Goal: Task Accomplishment & Management: Use online tool/utility

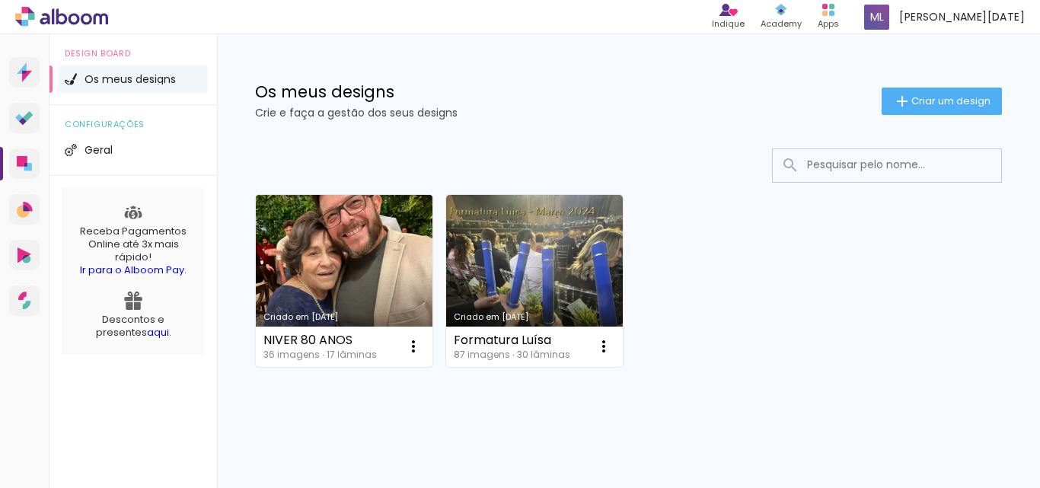
click at [326, 246] on link "Criado em [DATE]" at bounding box center [344, 281] width 177 height 172
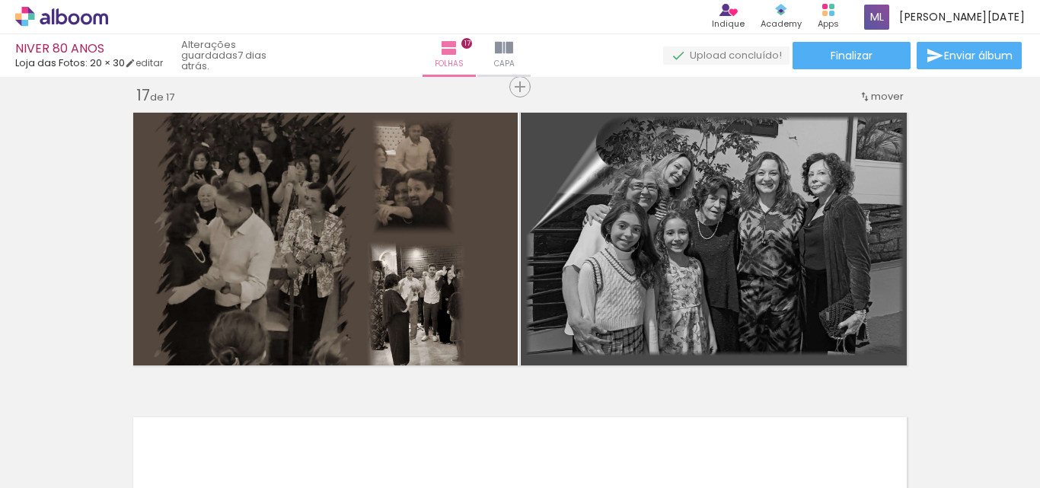
scroll to position [4924, 0]
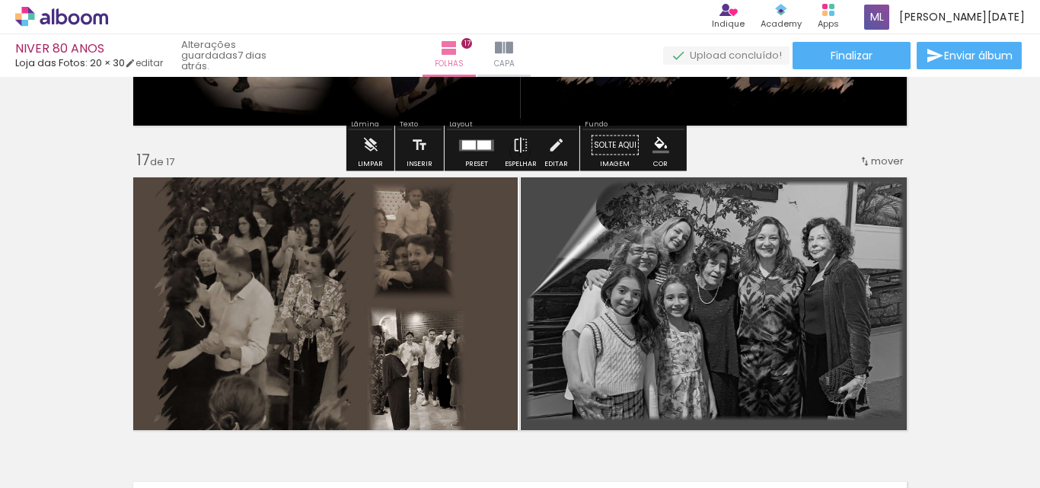
scroll to position [4845, 0]
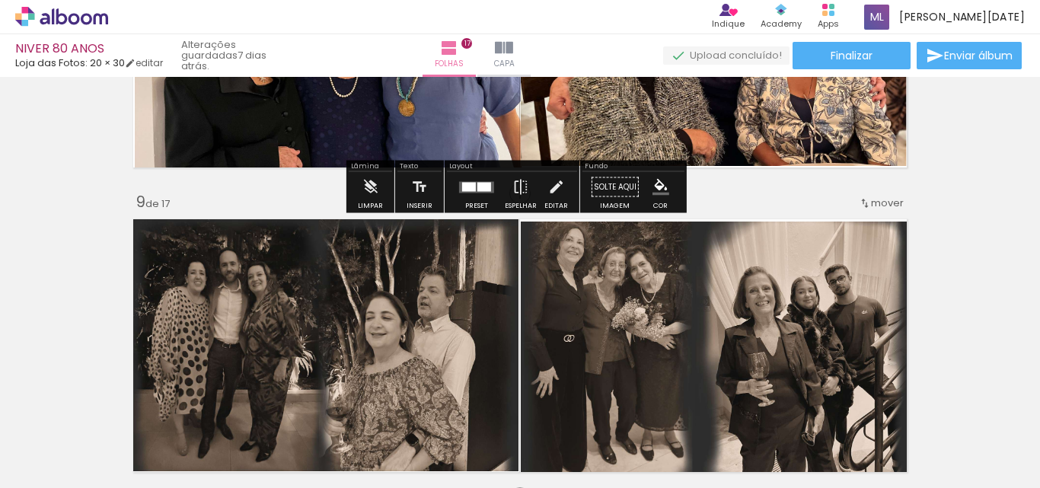
scroll to position [2360, 0]
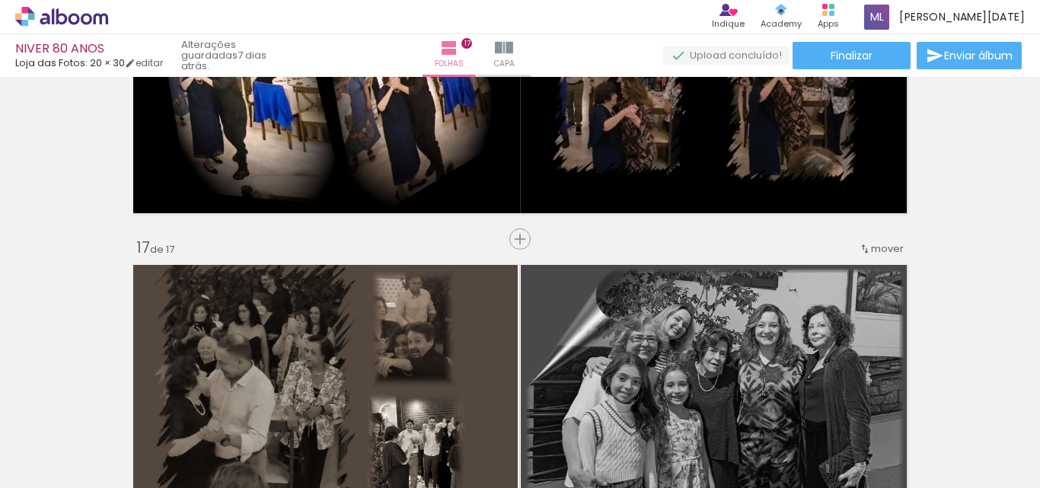
scroll to position [4693, 0]
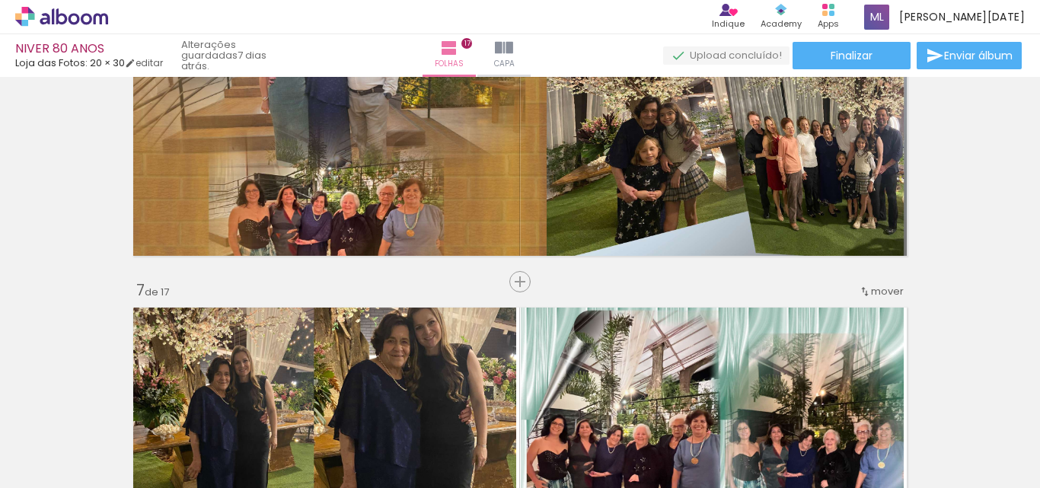
scroll to position [1587, 0]
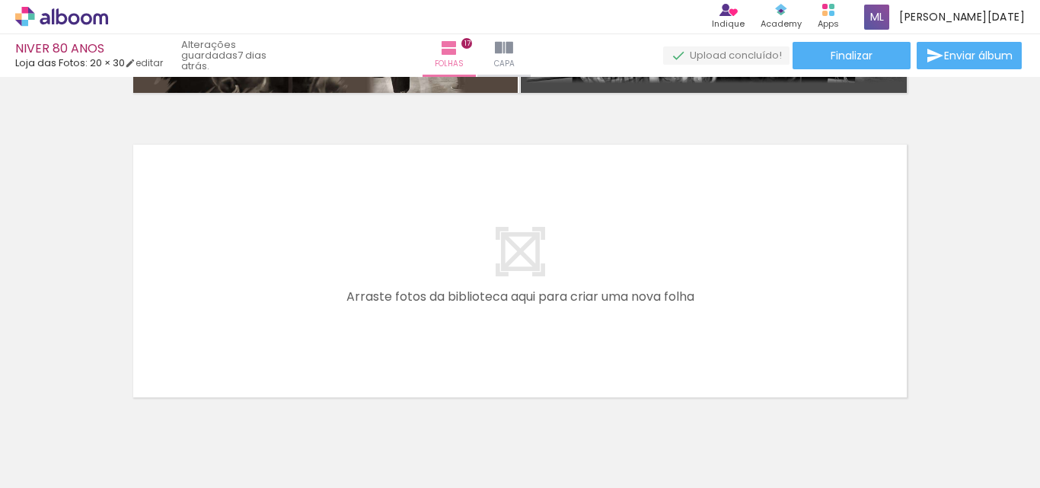
scroll to position [5226, 0]
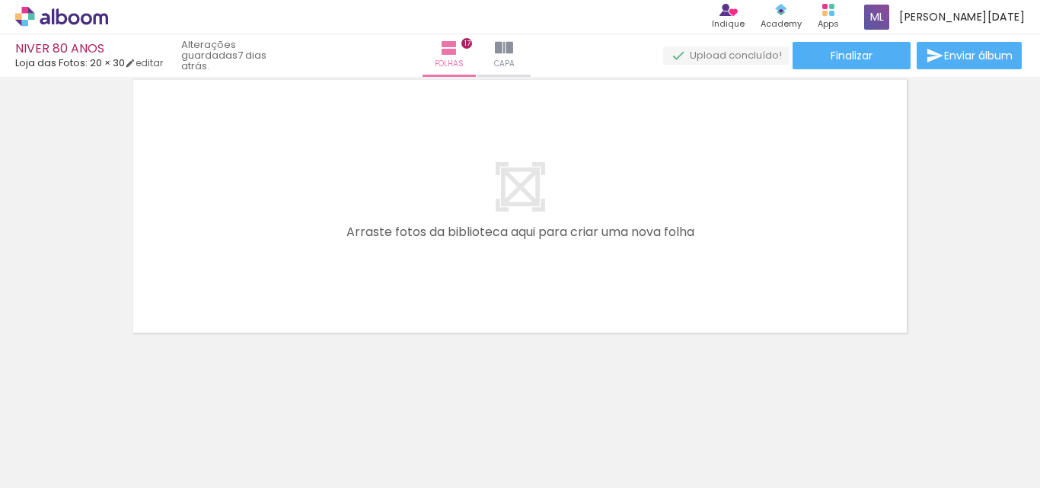
click at [43, 470] on span "Adicionar Fotos" at bounding box center [54, 467] width 46 height 17
click at [0, 0] on input "file" at bounding box center [0, 0] width 0 height 0
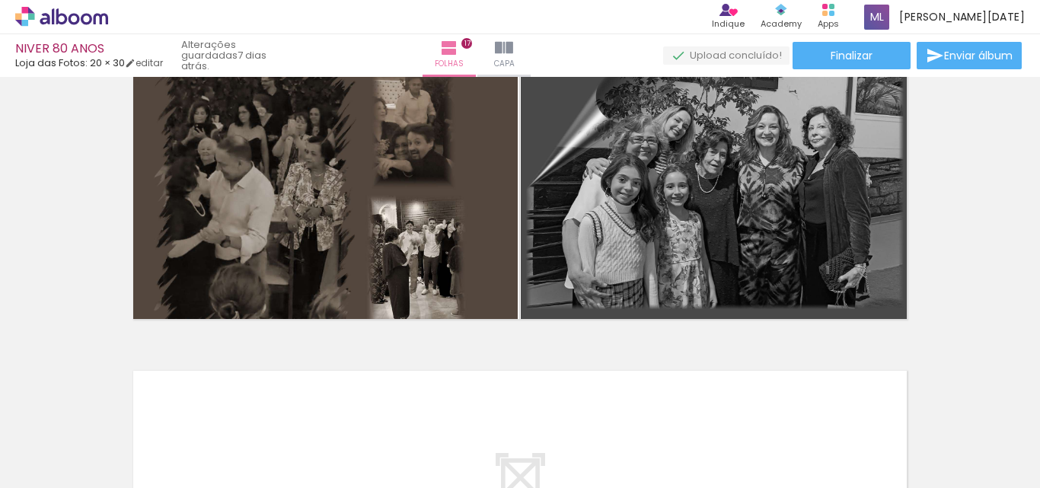
scroll to position [4921, 0]
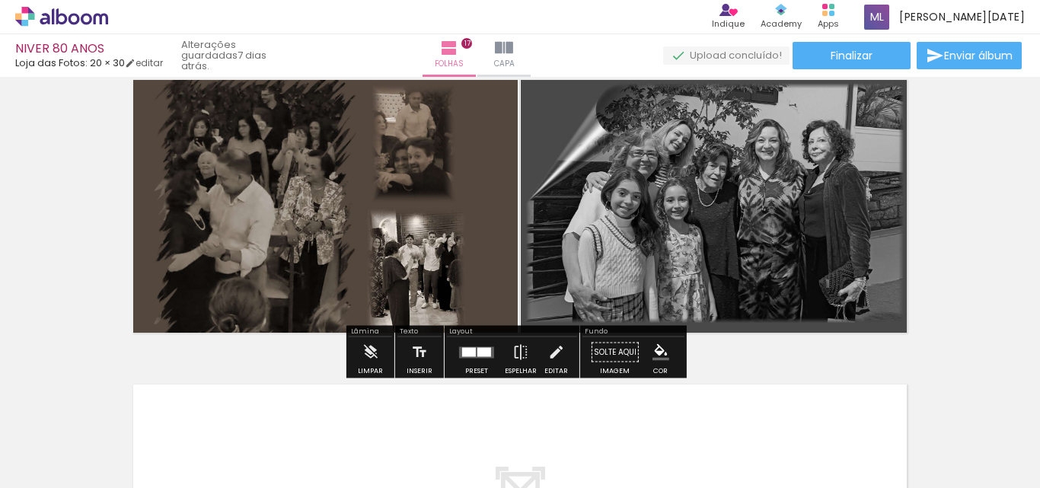
click at [57, 461] on span "Adicionar Fotos" at bounding box center [54, 467] width 46 height 17
click at [0, 0] on input "file" at bounding box center [0, 0] width 0 height 0
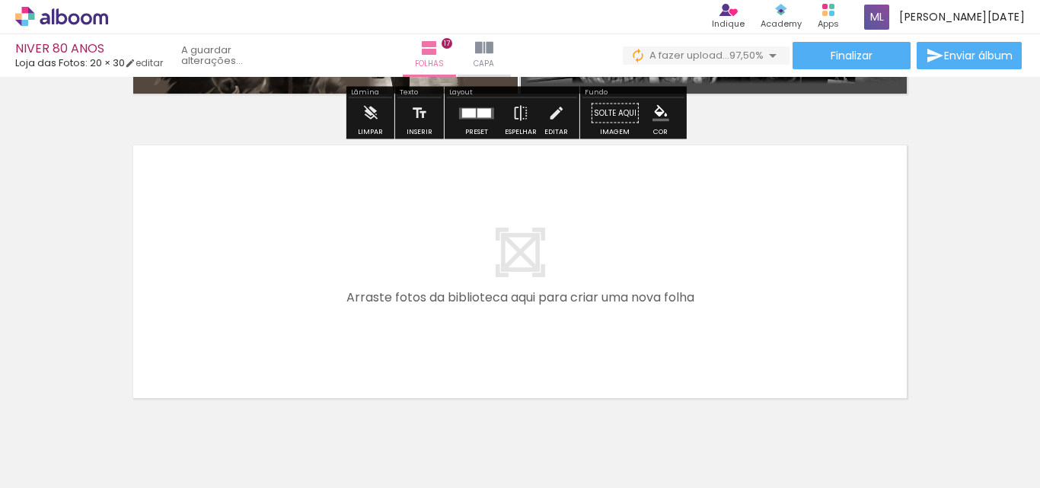
scroll to position [5226, 0]
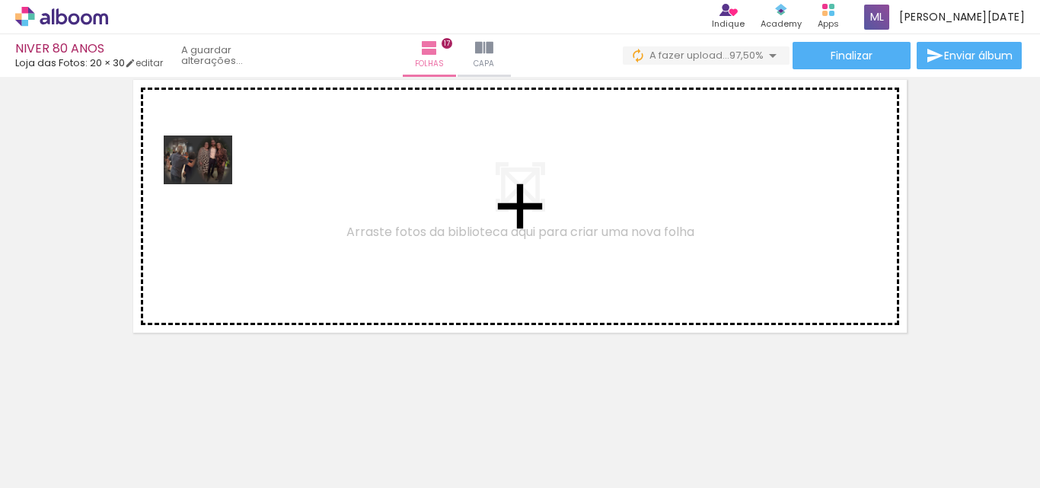
drag, startPoint x: 717, startPoint y: 443, endPoint x: 209, endPoint y: 181, distance: 570.8
click at [209, 181] on quentale-workspace at bounding box center [520, 244] width 1040 height 488
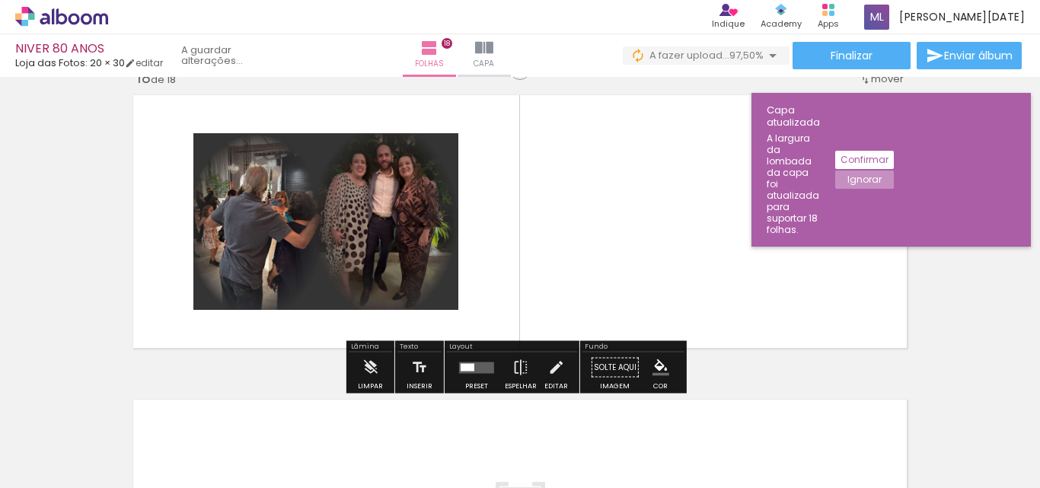
scroll to position [5198, 0]
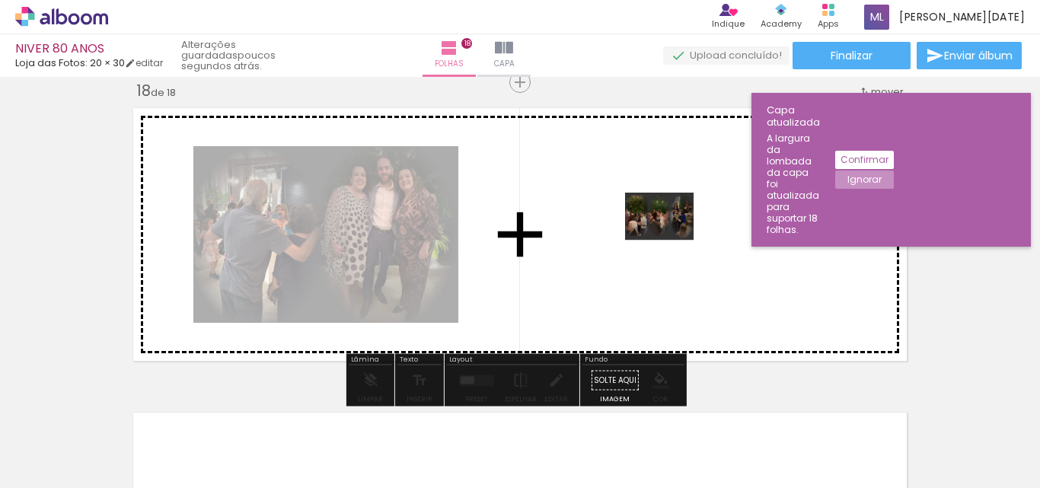
drag, startPoint x: 808, startPoint y: 442, endPoint x: 671, endPoint y: 238, distance: 245.8
click at [671, 238] on quentale-workspace at bounding box center [520, 244] width 1040 height 488
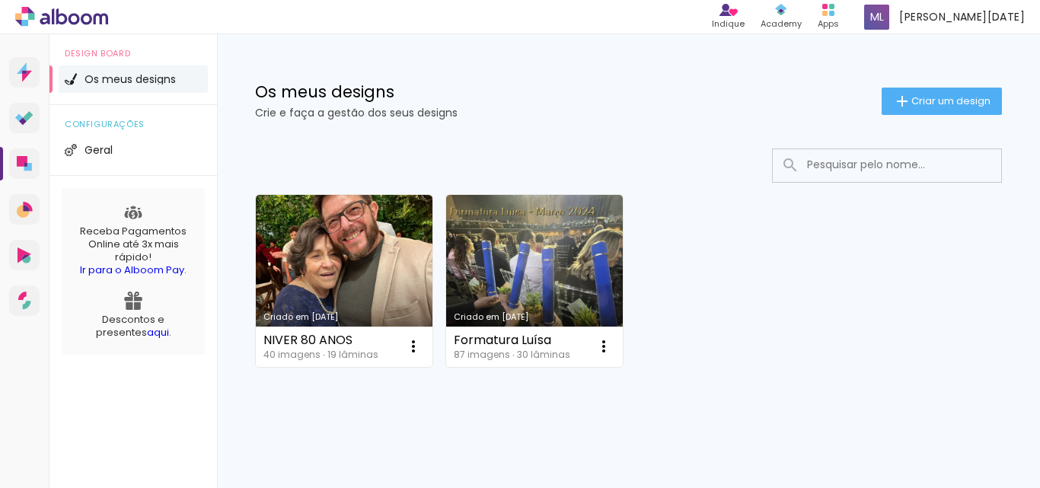
click at [115, 78] on span "Os meus designs" at bounding box center [130, 79] width 91 height 11
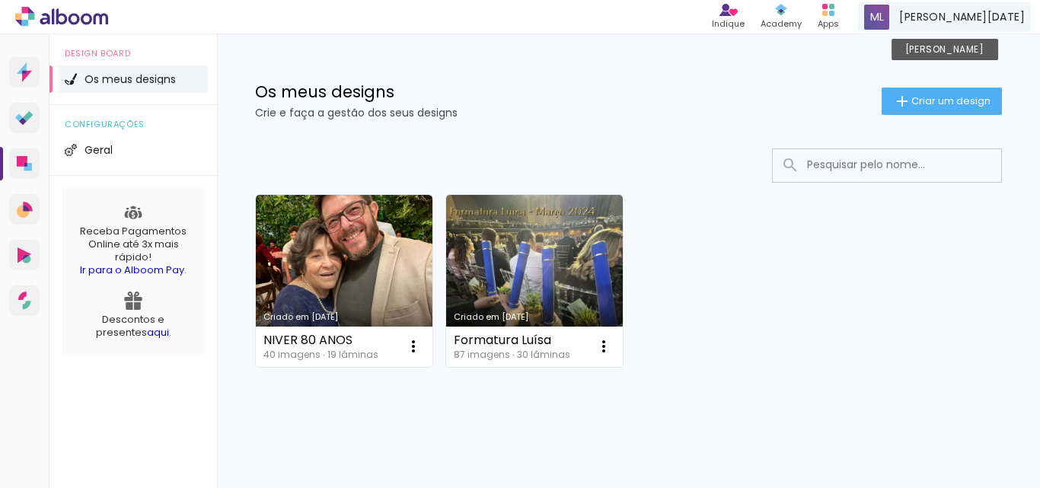
click at [980, 18] on span "[PERSON_NAME][DATE]" at bounding box center [962, 17] width 126 height 16
